Goal: Task Accomplishment & Management: Complete application form

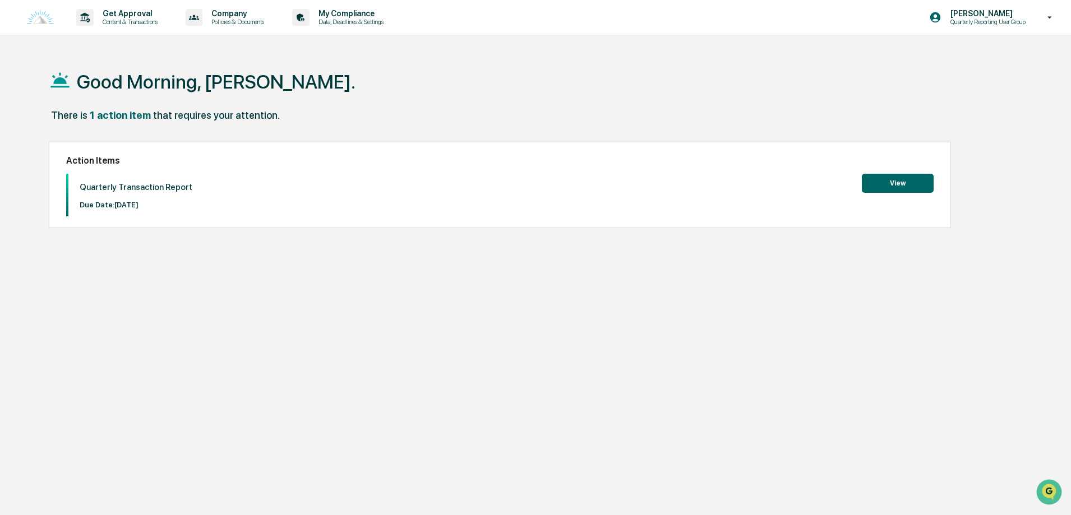
click at [921, 176] on button "View" at bounding box center [898, 183] width 72 height 19
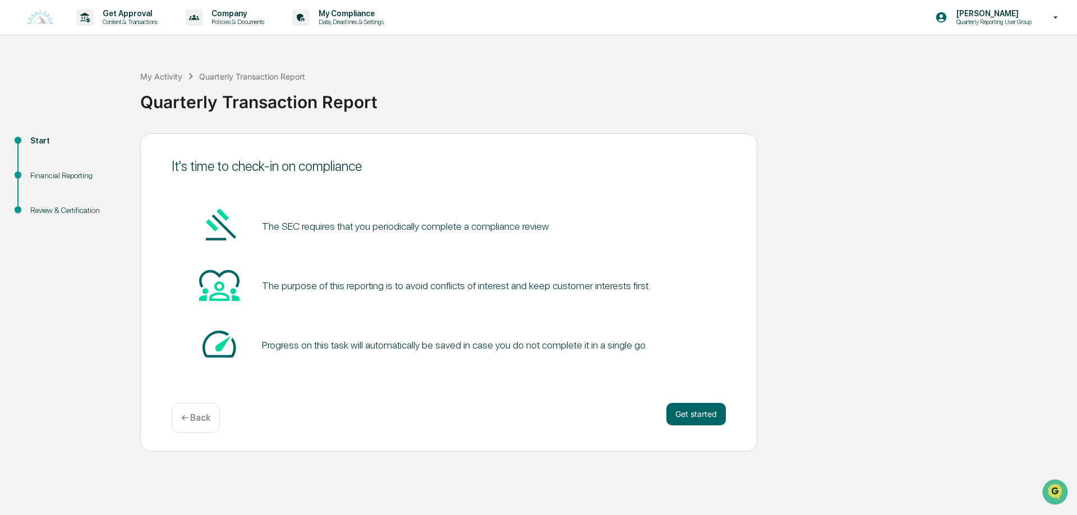
click at [730, 410] on div "It's time to check-in on compliance The SEC requires that you periodically comp…" at bounding box center [448, 292] width 617 height 319
click at [706, 415] on button "Get started" at bounding box center [695, 414] width 59 height 22
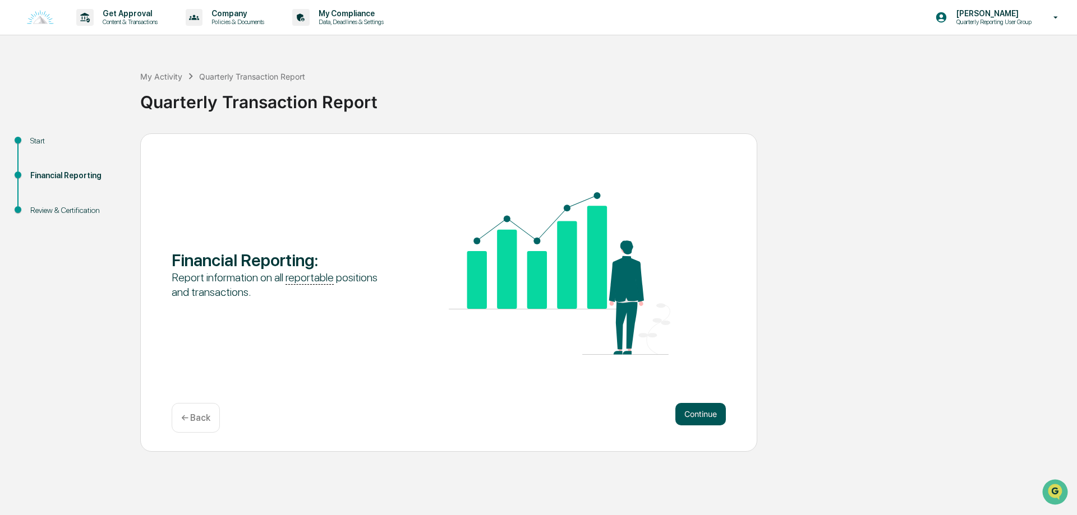
click at [706, 413] on button "Continue" at bounding box center [700, 414] width 50 height 22
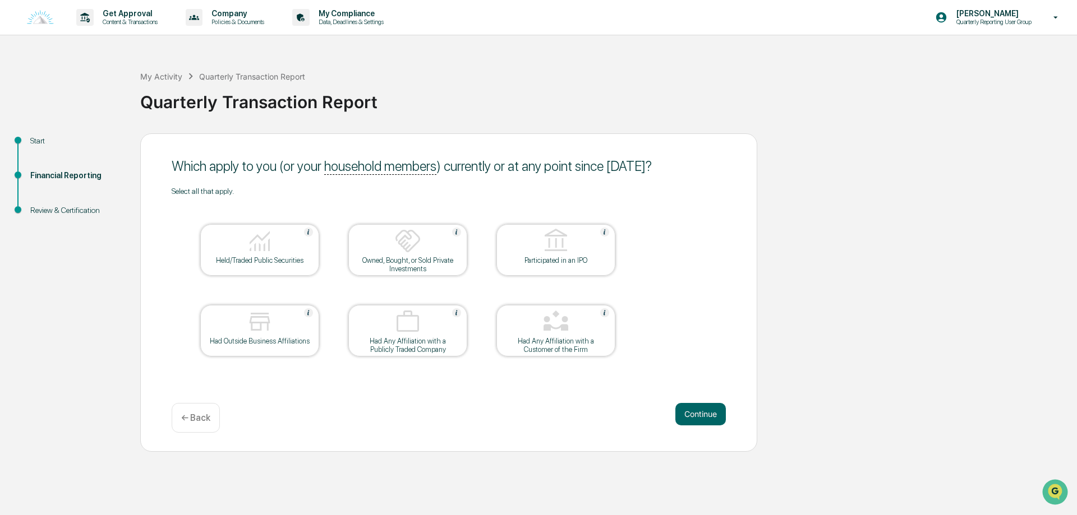
click at [706, 413] on button "Continue" at bounding box center [700, 414] width 50 height 22
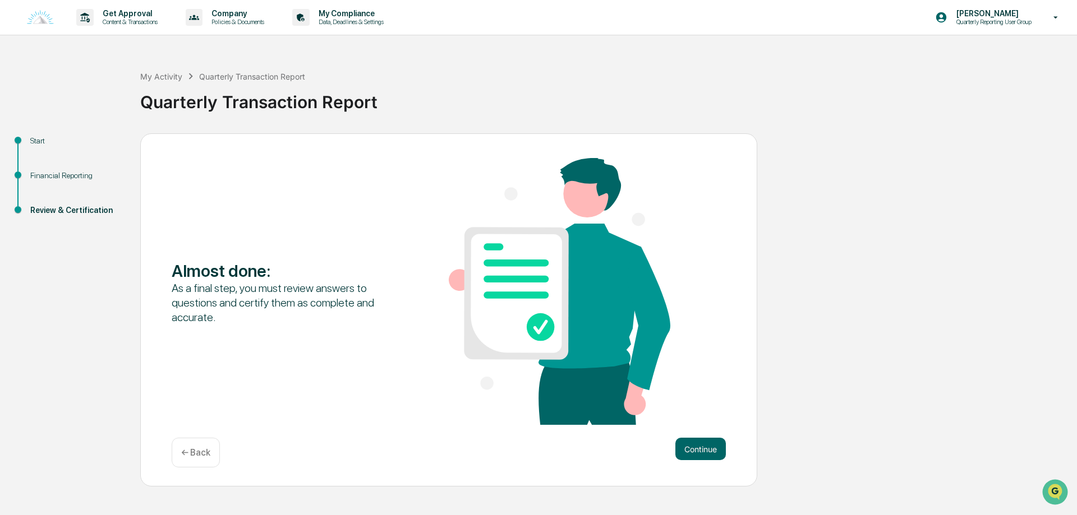
click at [706, 413] on div "Almost done : As a final step, you must review answers to questions and certify…" at bounding box center [449, 292] width 554 height 269
click at [700, 431] on div "Almost done : As a final step, you must review answers to questions and certify…" at bounding box center [448, 310] width 617 height 354
drag, startPoint x: 703, startPoint y: 436, endPoint x: 703, endPoint y: 445, distance: 9.6
click at [703, 436] on div "Almost done : As a final step, you must review answers to questions and certify…" at bounding box center [448, 310] width 617 height 354
click at [703, 445] on button "Continue" at bounding box center [700, 449] width 50 height 22
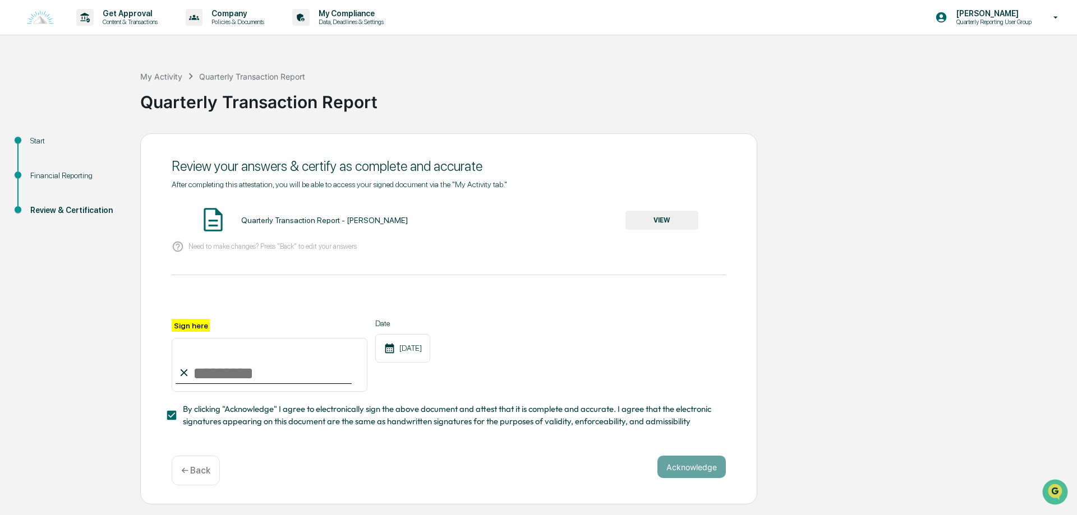
click at [209, 374] on input "Sign here" at bounding box center [270, 365] width 196 height 54
type input "**********"
click at [723, 476] on button "Acknowledge" at bounding box center [691, 467] width 68 height 22
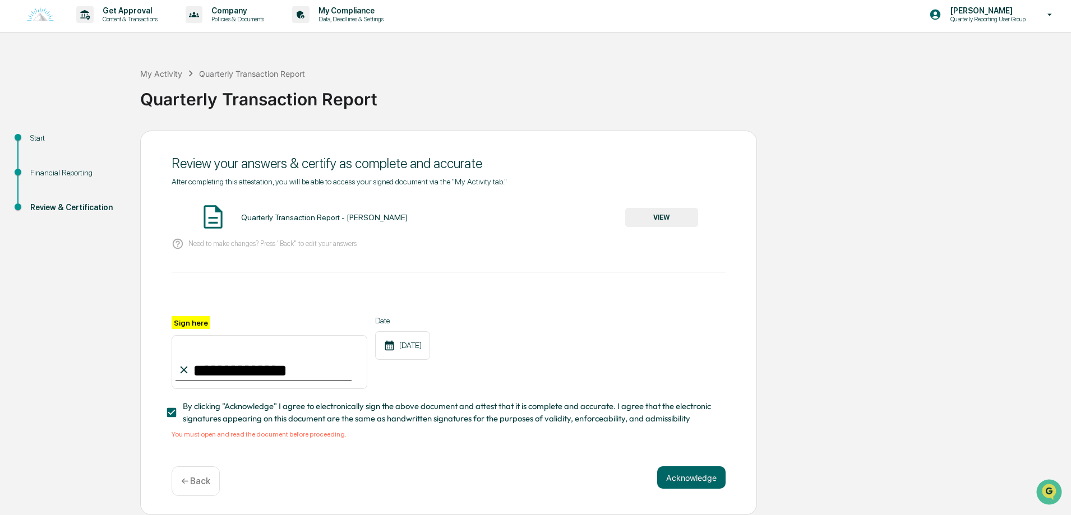
scroll to position [6, 0]
click at [665, 203] on div "Quarterly Transaction Report - [PERSON_NAME] VIEW" at bounding box center [449, 218] width 554 height 30
click at [661, 225] on div "Quarterly Transaction Report - [PERSON_NAME] VIEW" at bounding box center [449, 218] width 554 height 30
click at [660, 216] on button "VIEW" at bounding box center [661, 217] width 73 height 19
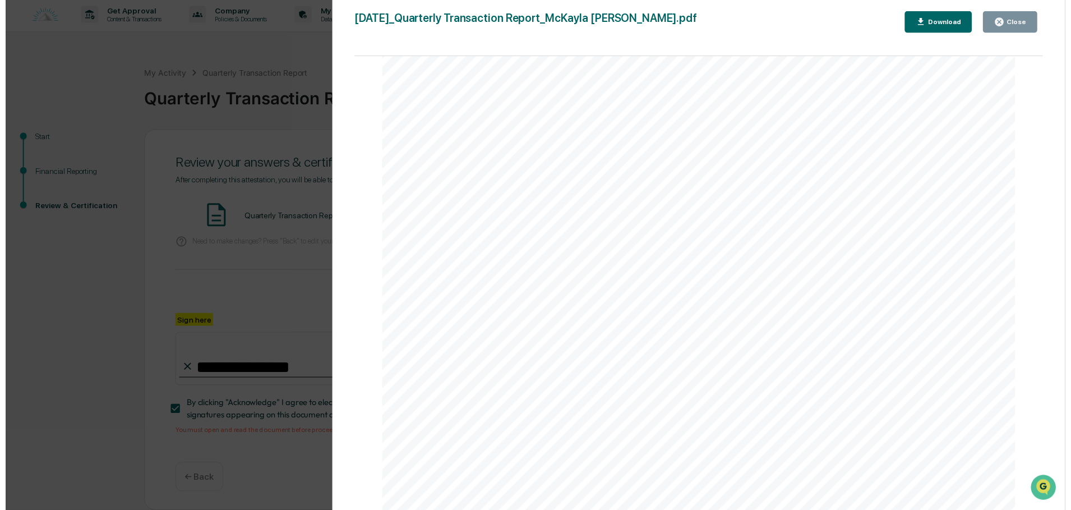
scroll to position [0, 0]
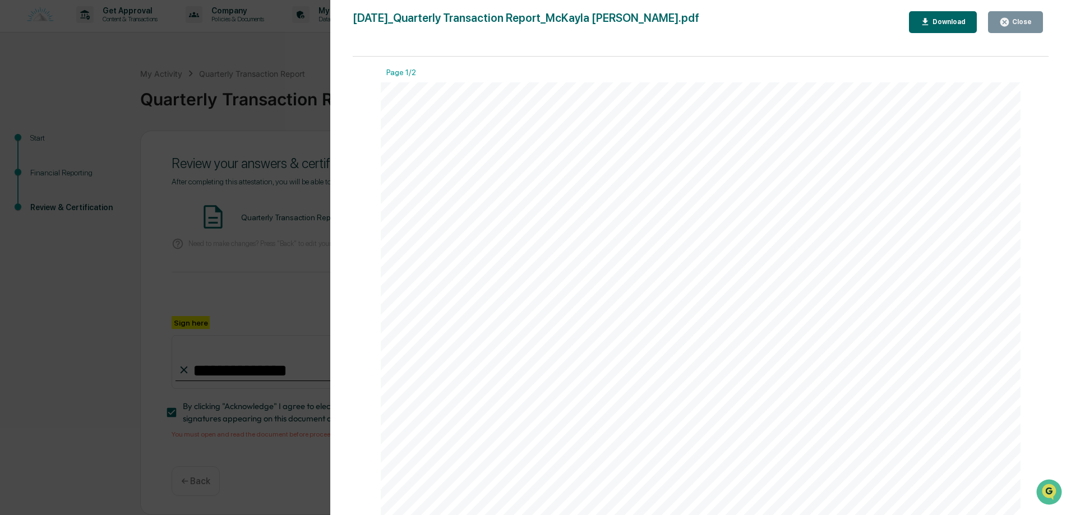
click at [1020, 26] on div "Close" at bounding box center [1021, 22] width 22 height 8
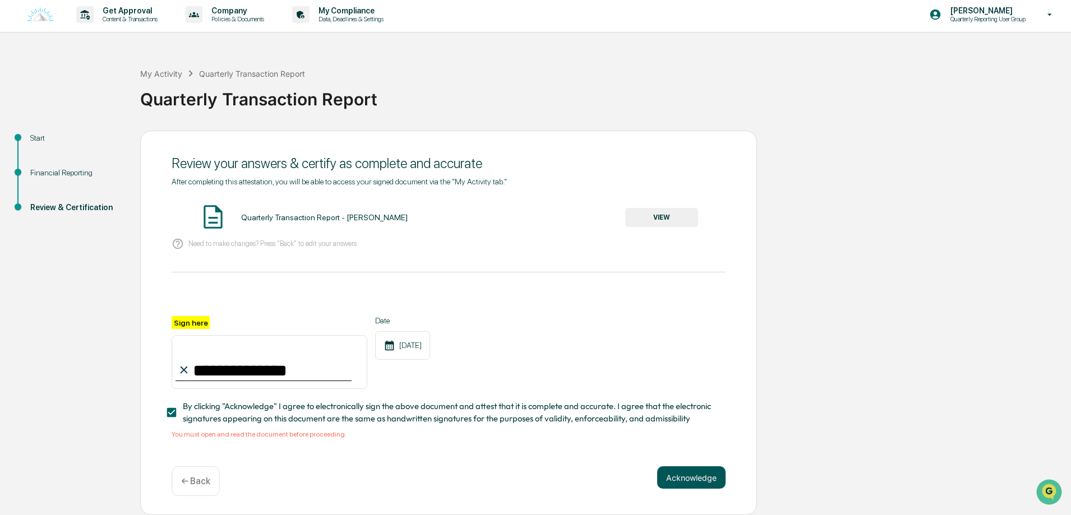
click at [696, 480] on button "Acknowledge" at bounding box center [691, 478] width 68 height 22
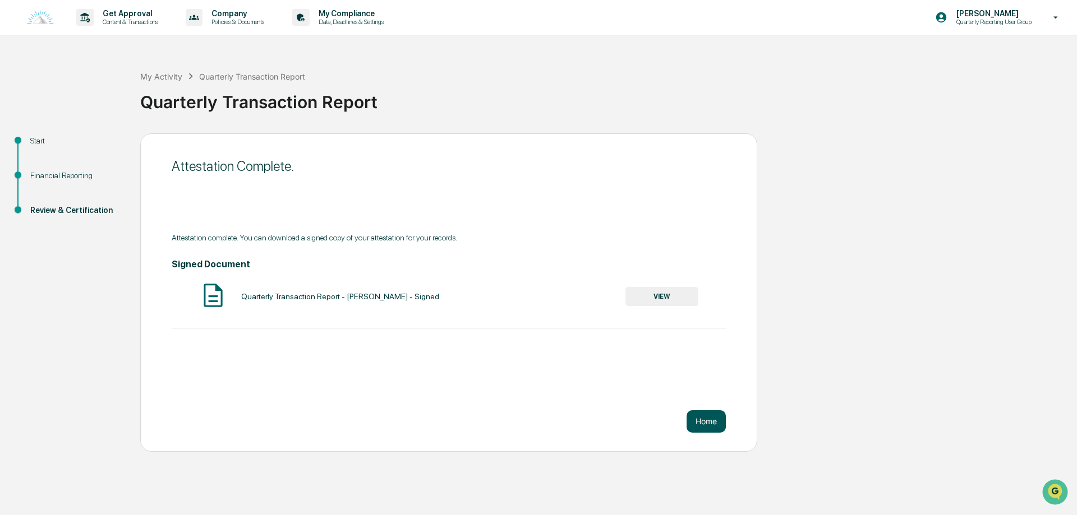
click at [703, 419] on button "Home" at bounding box center [705, 422] width 39 height 22
